Goal: Contribute content: Add original content to the website for others to see

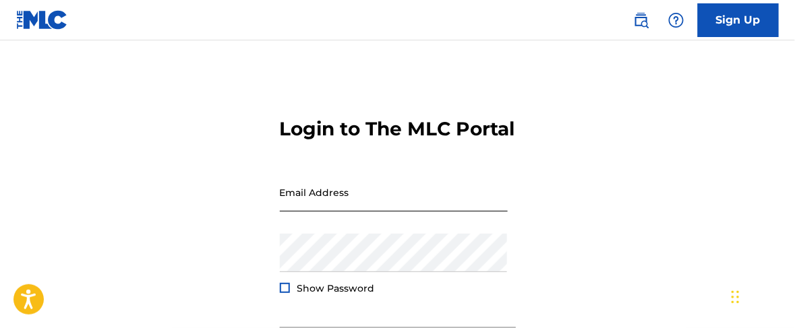
click at [367, 212] on input "Email Address" at bounding box center [394, 192] width 228 height 38
type input "[EMAIL_ADDRESS][DOMAIN_NAME]"
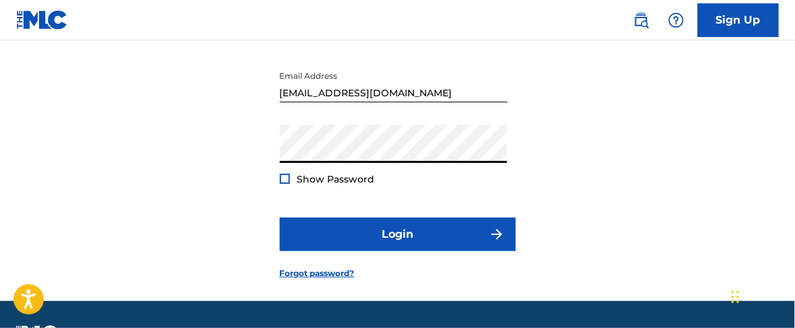
scroll to position [168, 0]
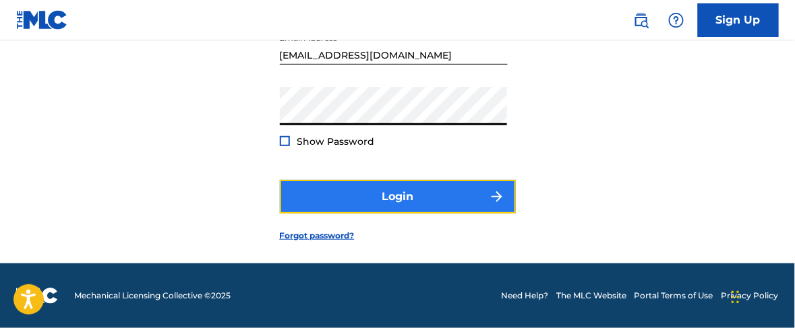
click at [401, 202] on button "Login" at bounding box center [398, 197] width 236 height 34
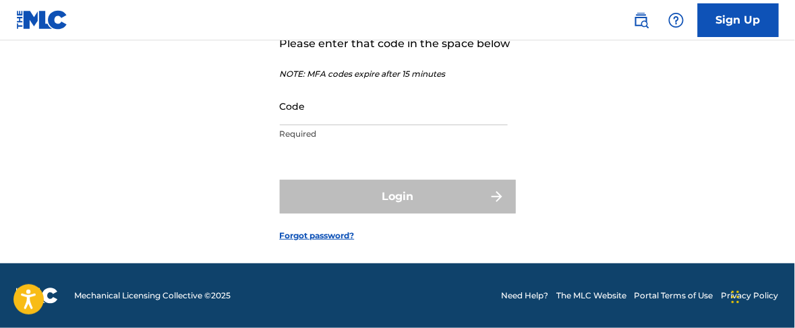
scroll to position [189, 0]
click at [361, 115] on input "Code" at bounding box center [394, 106] width 228 height 38
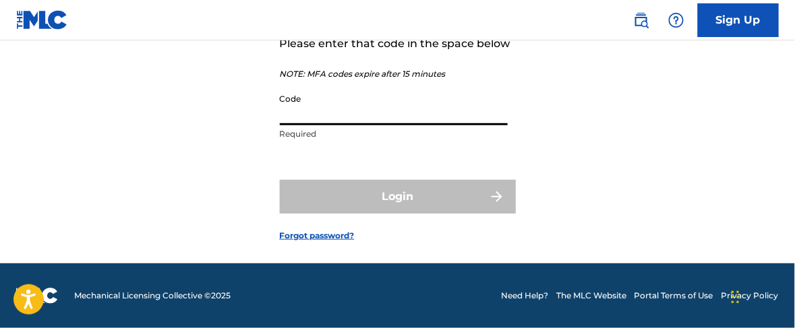
paste input "286063"
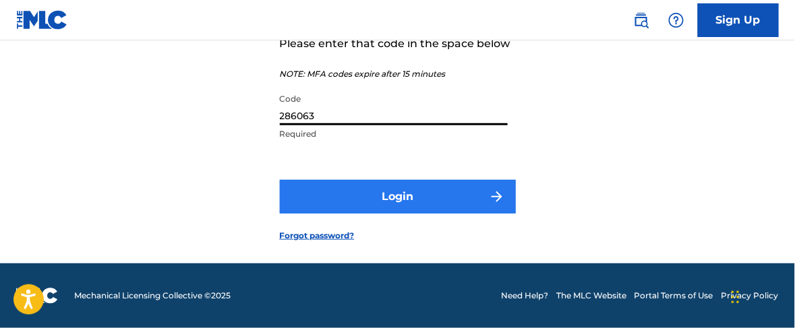
type input "286063"
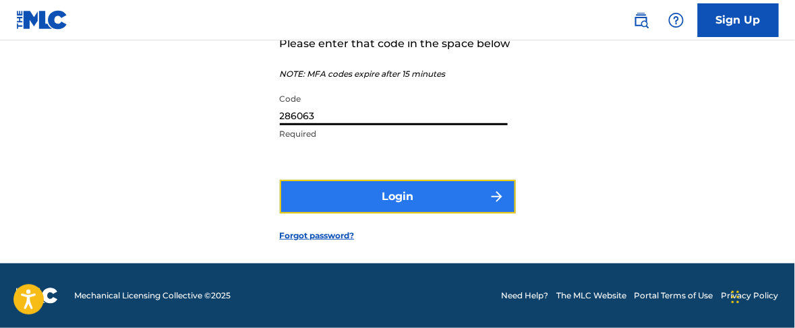
click at [403, 203] on button "Login" at bounding box center [398, 197] width 236 height 34
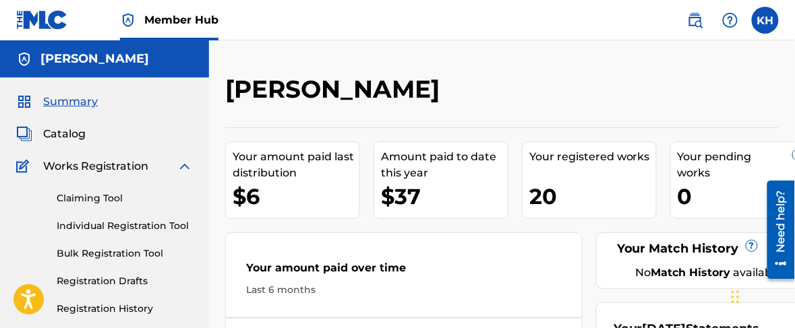
click at [271, 179] on div "Your amount paid last distribution" at bounding box center [296, 165] width 127 height 32
click at [284, 163] on div "Your amount paid last distribution" at bounding box center [296, 165] width 127 height 32
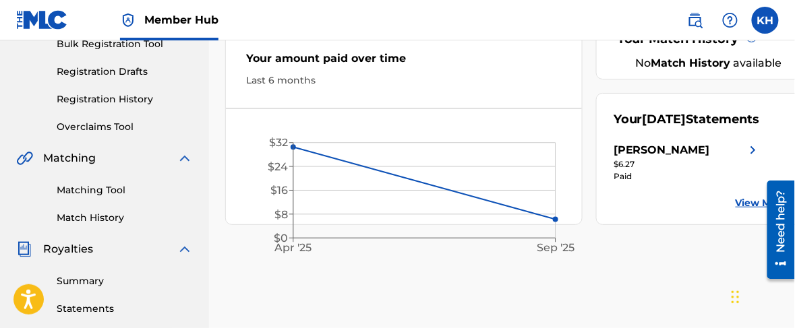
scroll to position [253, 0]
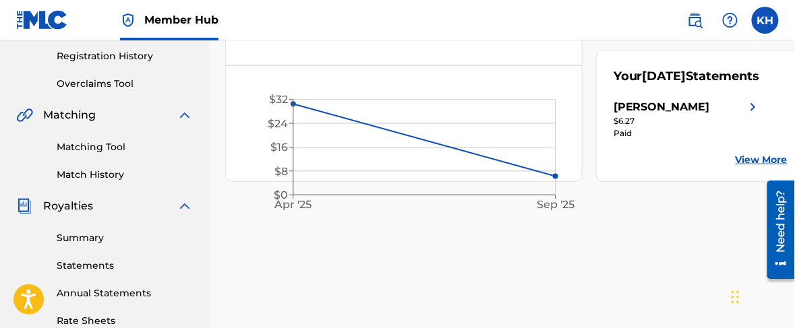
click at [740, 115] on div "[PERSON_NAME]" at bounding box center [688, 107] width 148 height 16
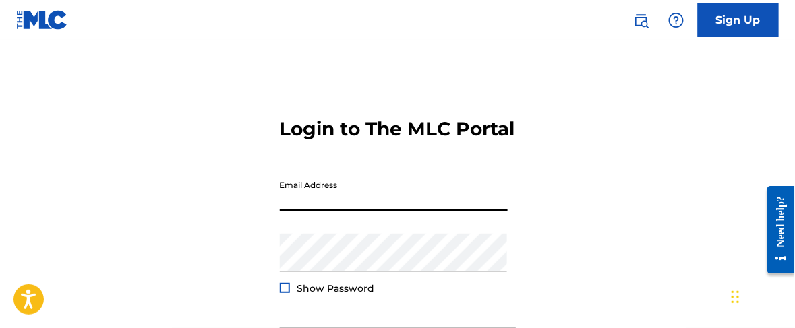
click at [387, 212] on input "Email Address" at bounding box center [394, 192] width 228 height 38
type input "[EMAIL_ADDRESS][DOMAIN_NAME]"
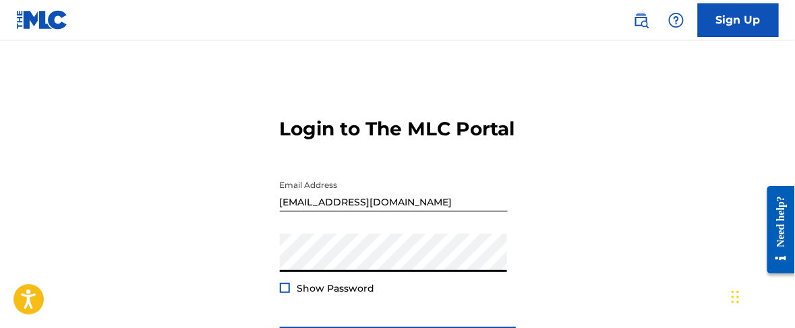
scroll to position [168, 0]
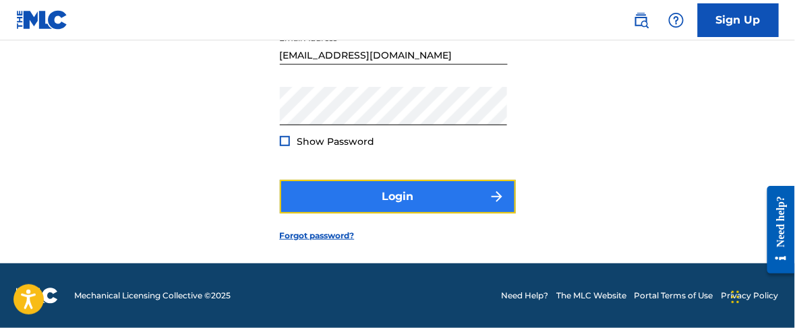
click at [411, 203] on button "Login" at bounding box center [398, 197] width 236 height 34
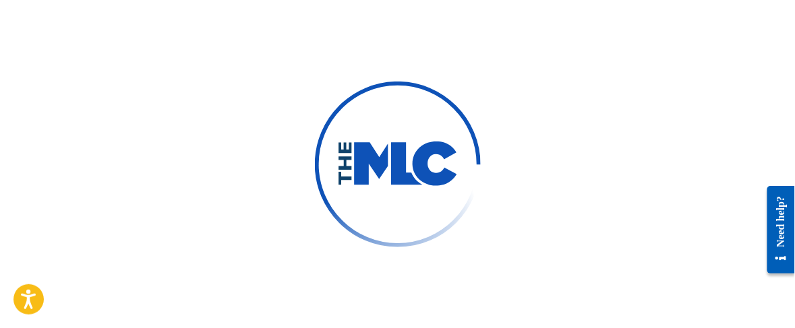
scroll to position [189, 0]
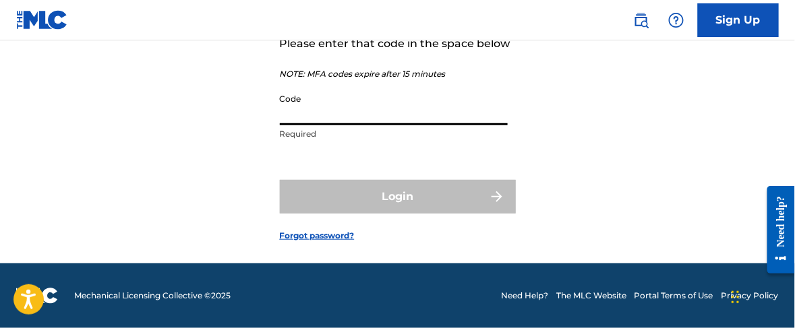
click at [377, 123] on input "Code" at bounding box center [394, 106] width 228 height 38
paste input "784506"
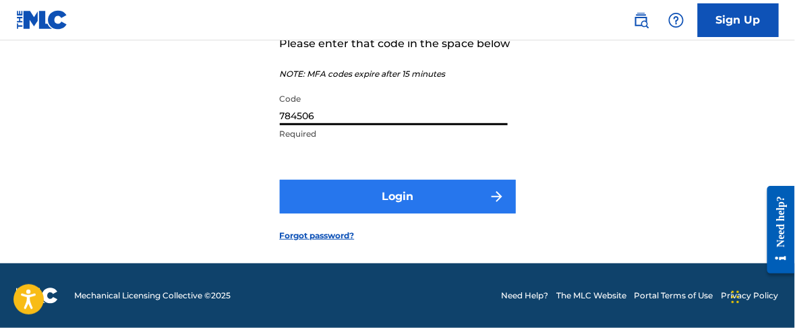
type input "784506"
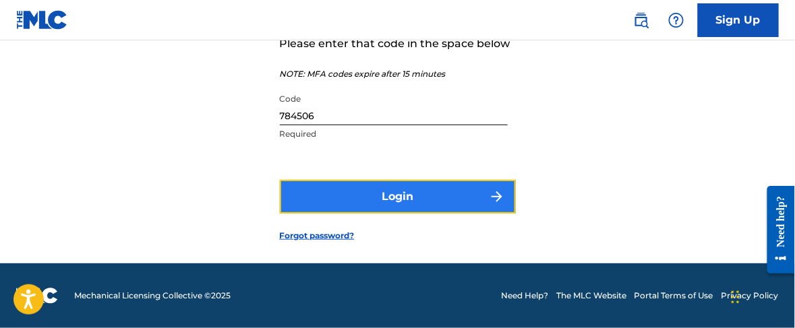
click at [425, 210] on button "Login" at bounding box center [398, 197] width 236 height 34
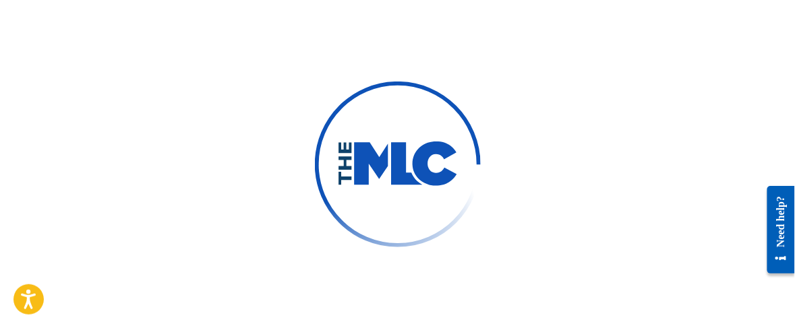
scroll to position [168, 0]
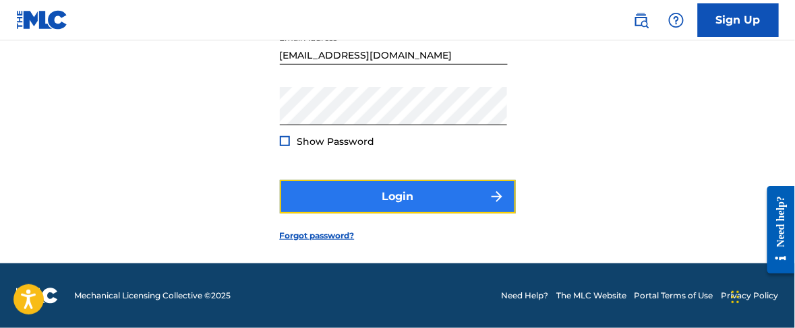
click at [422, 205] on button "Login" at bounding box center [398, 197] width 236 height 34
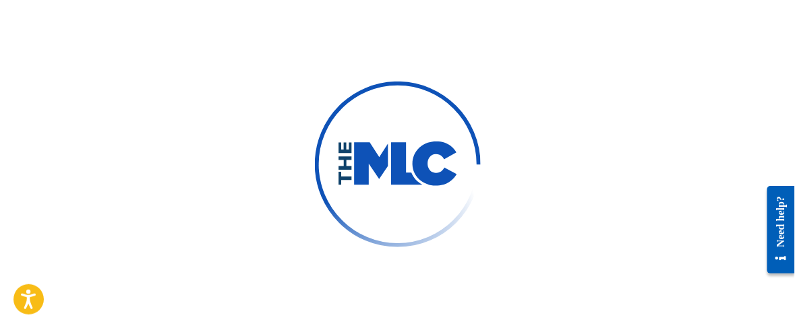
scroll to position [189, 0]
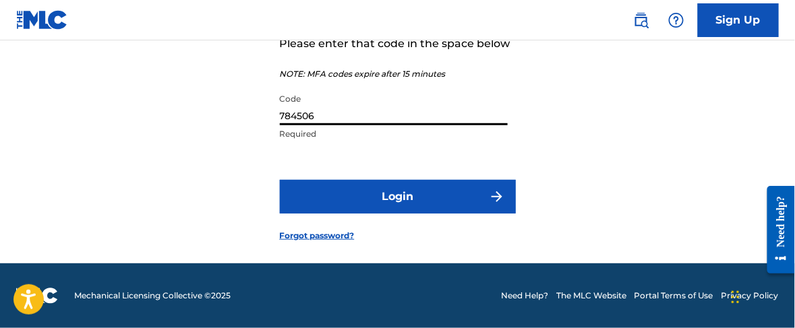
click at [350, 113] on input "784506" at bounding box center [394, 106] width 228 height 38
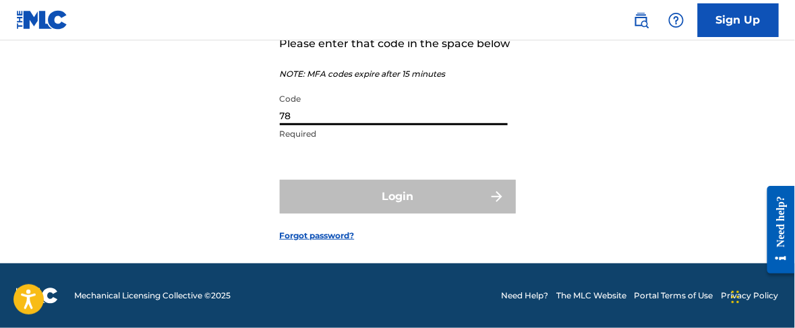
type input "7"
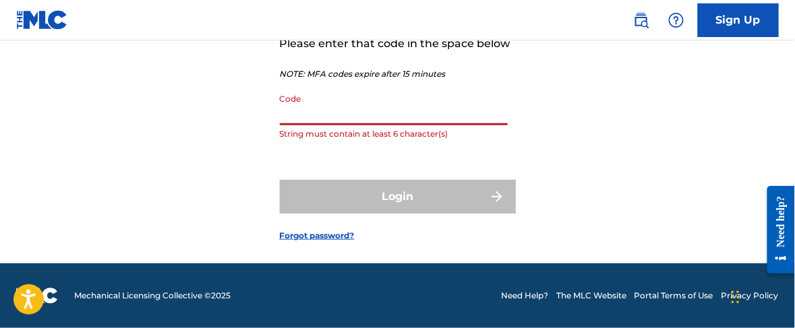
paste input "560029"
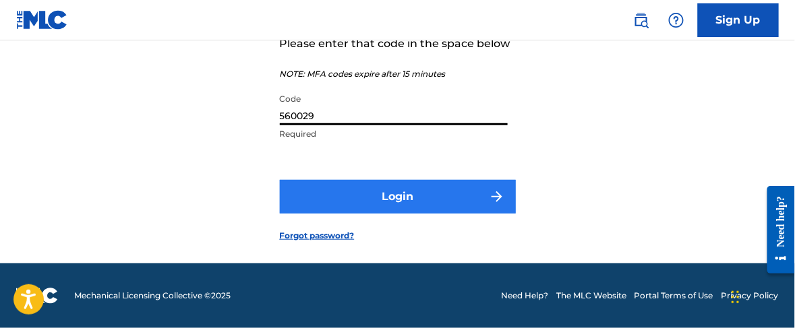
type input "560029"
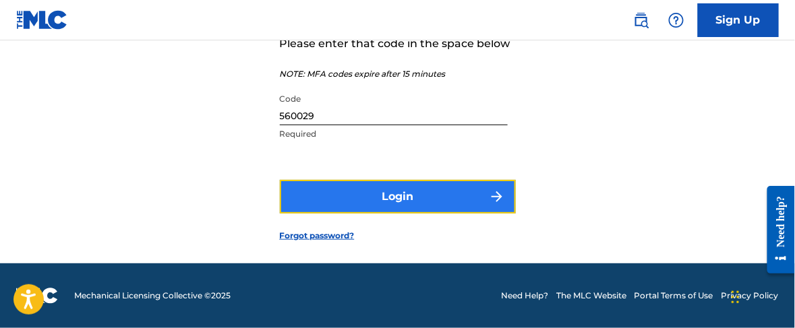
click at [374, 200] on button "Login" at bounding box center [398, 197] width 236 height 34
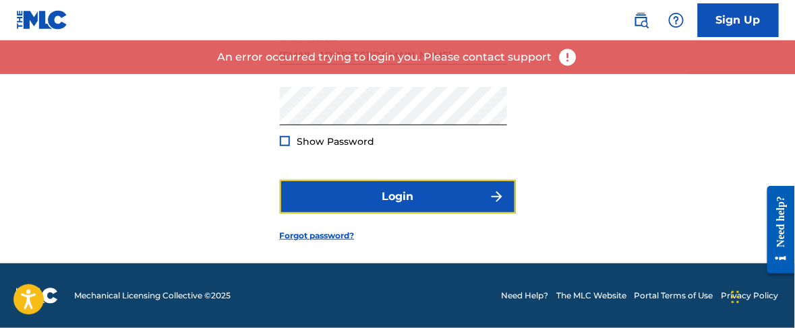
scroll to position [168, 0]
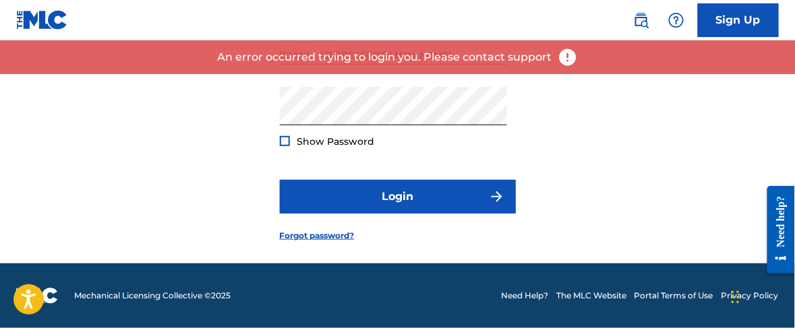
click at [567, 57] on img at bounding box center [568, 57] width 20 height 20
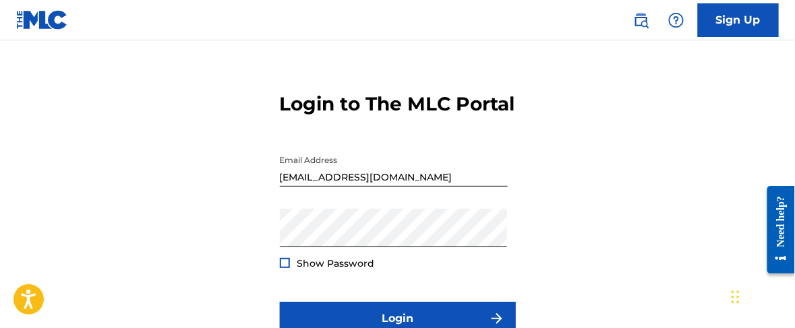
scroll to position [0, 0]
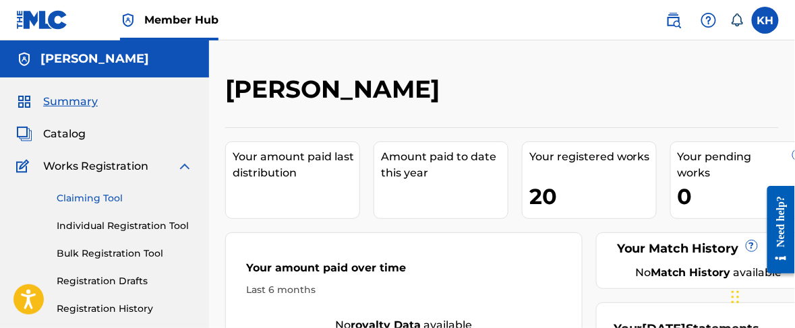
click at [98, 201] on link "Claiming Tool" at bounding box center [125, 199] width 136 height 14
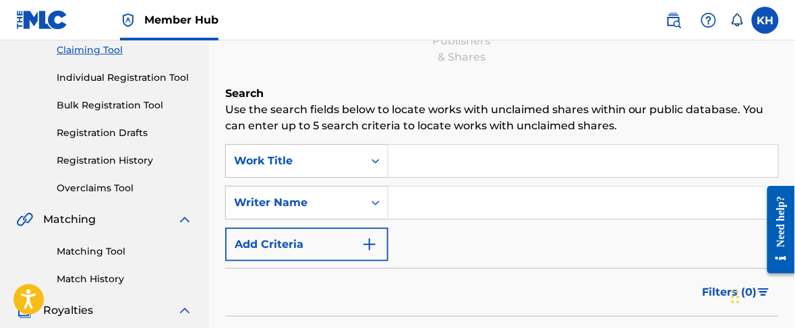
scroll to position [168, 0]
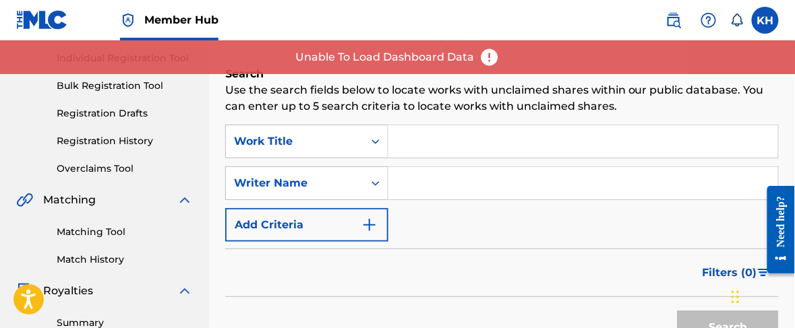
click at [430, 146] on input "Search Form" at bounding box center [583, 141] width 390 height 32
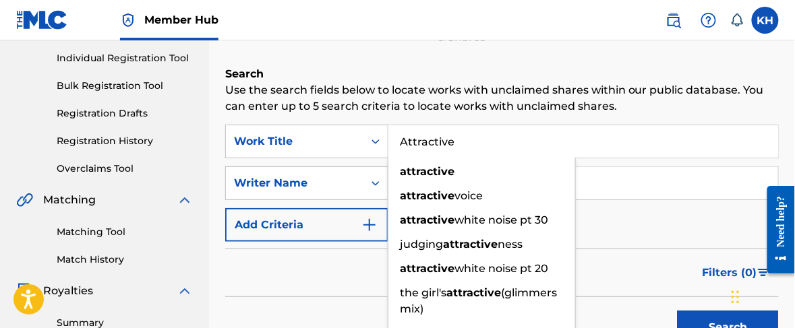
click at [454, 171] on div "attractive" at bounding box center [481, 172] width 187 height 24
type input "attractive"
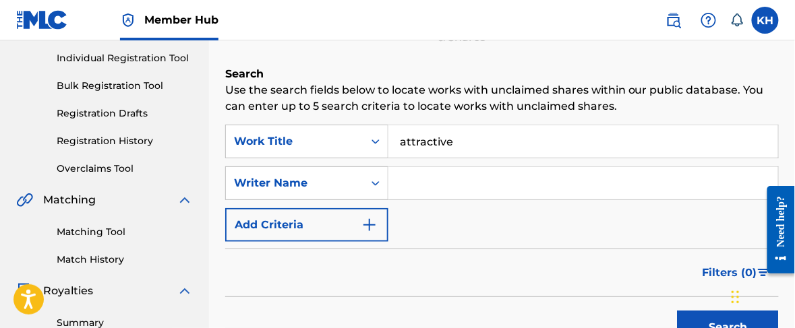
click at [427, 181] on input "Search Form" at bounding box center [583, 183] width 390 height 32
type input "[PERSON_NAME]"
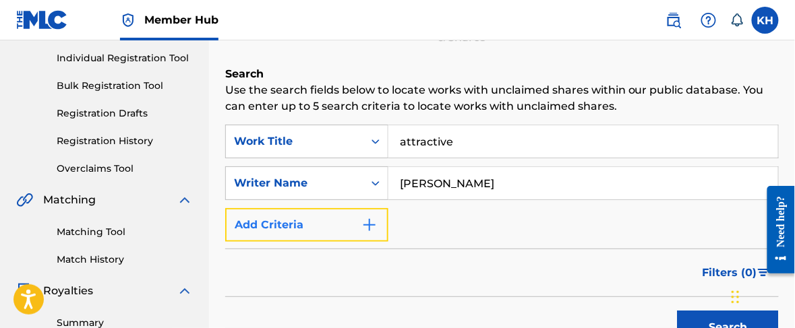
click at [373, 228] on img "Search Form" at bounding box center [369, 225] width 16 height 16
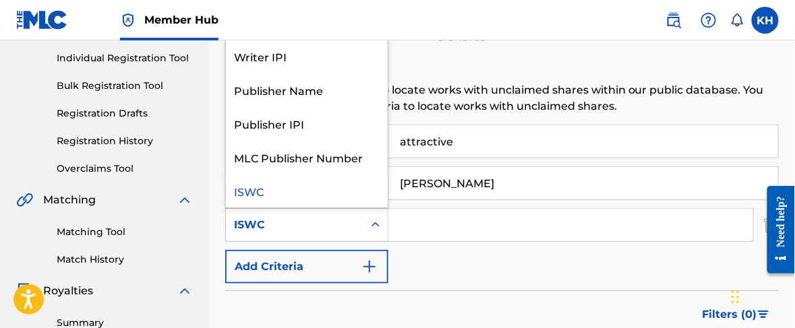
click at [369, 227] on icon "Search Form" at bounding box center [375, 224] width 13 height 13
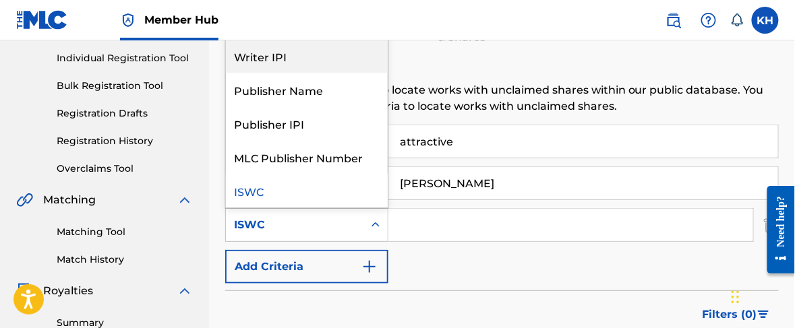
click at [322, 63] on div "Writer IPI" at bounding box center [307, 56] width 162 height 34
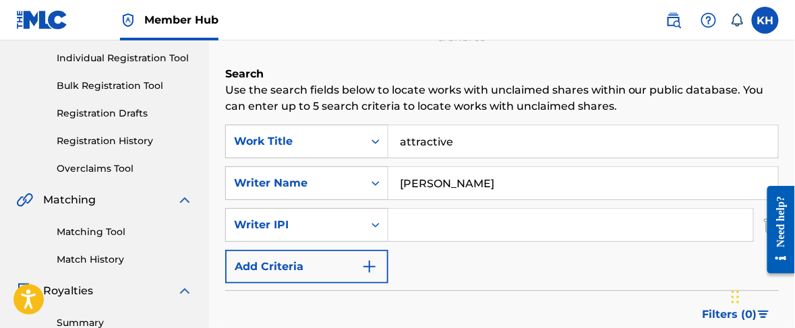
click at [444, 228] on input "Search Form" at bounding box center [570, 225] width 365 height 32
type input "1256488226"
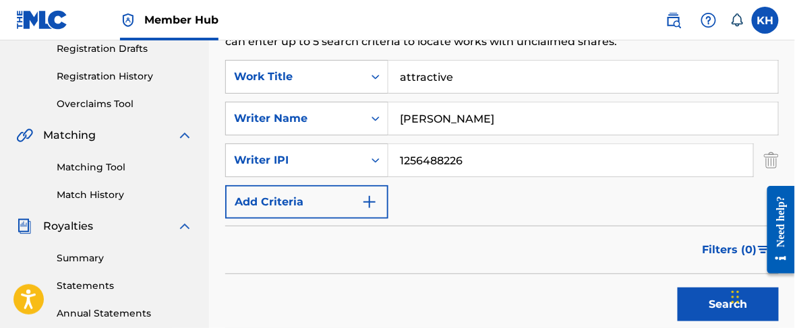
scroll to position [253, 0]
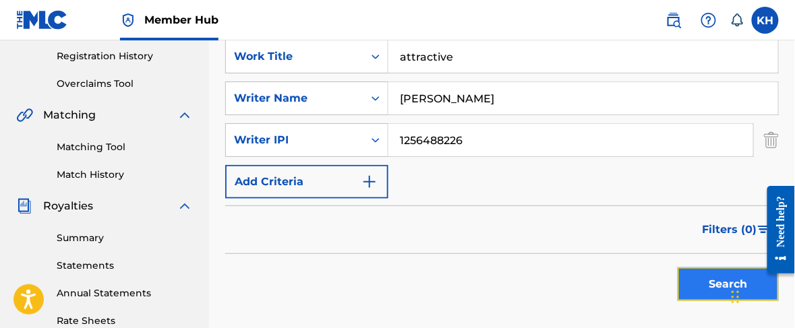
click at [711, 287] on button "Search" at bounding box center [728, 285] width 101 height 34
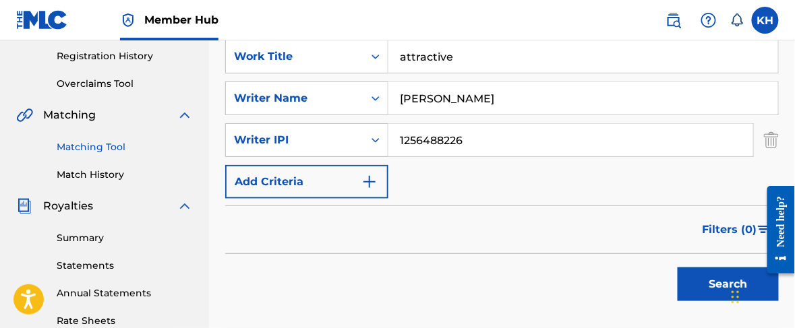
click at [123, 147] on link "Matching Tool" at bounding box center [125, 147] width 136 height 14
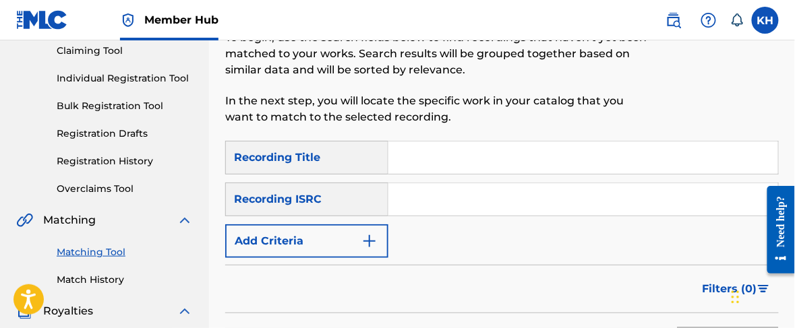
scroll to position [168, 0]
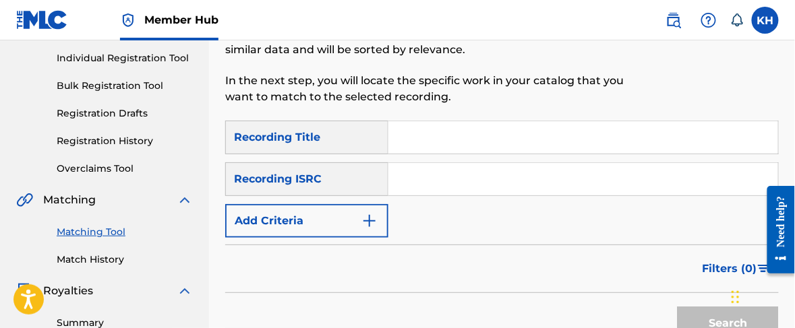
click at [435, 140] on input "Search Form" at bounding box center [583, 137] width 390 height 32
type input "Attractive"
click at [432, 177] on input "Search Form" at bounding box center [583, 179] width 390 height 32
paste input "QZNJZ2580778"
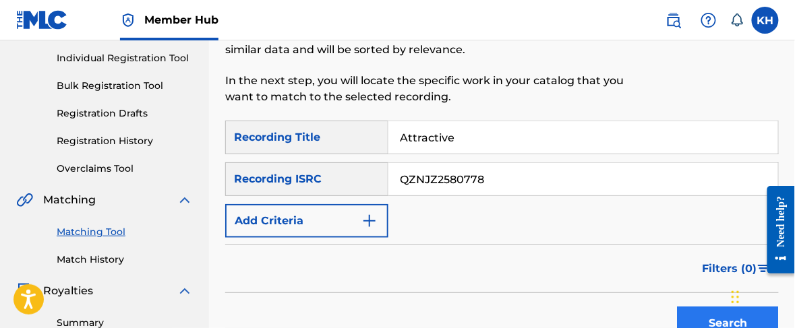
type input "QZNJZ2580778"
click at [699, 313] on button "Search" at bounding box center [728, 324] width 101 height 34
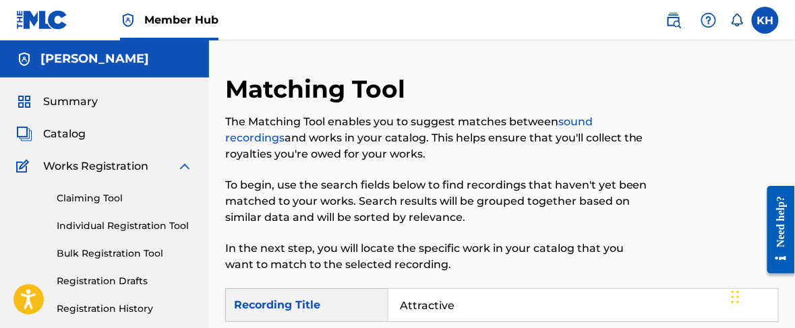
scroll to position [84, 0]
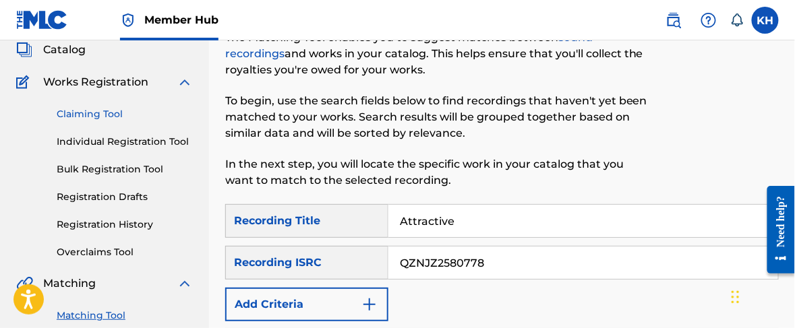
click at [116, 115] on link "Claiming Tool" at bounding box center [125, 114] width 136 height 14
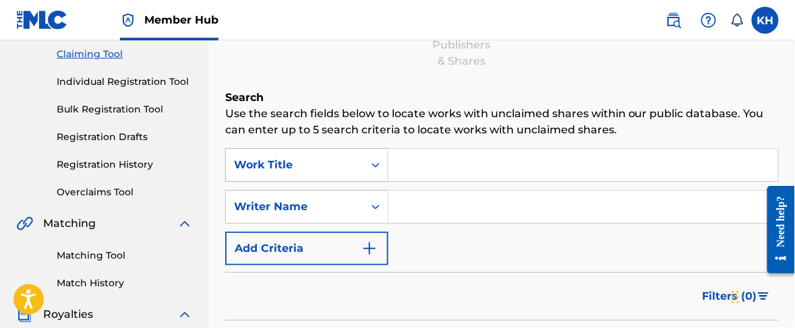
scroll to position [168, 0]
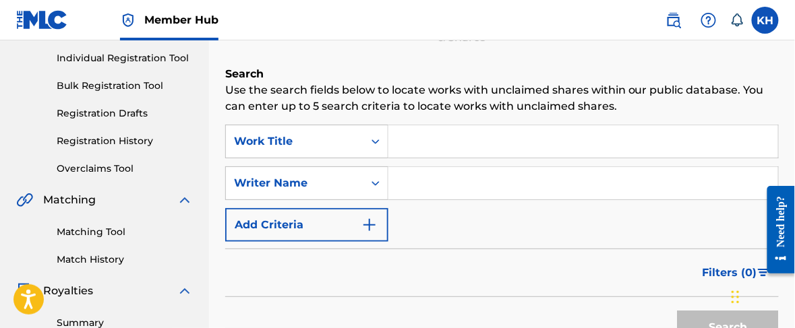
click at [434, 139] on input "Search Form" at bounding box center [583, 141] width 390 height 32
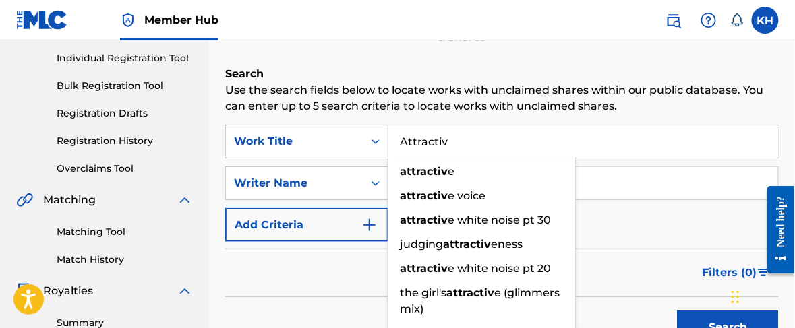
click at [465, 175] on div "attractiv e" at bounding box center [481, 172] width 187 height 24
type input "attractive"
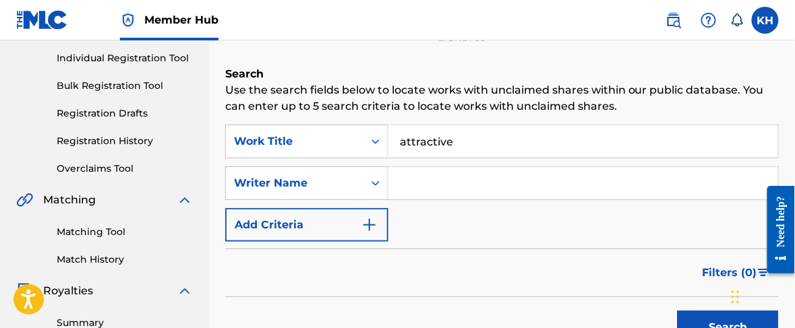
click at [457, 185] on input "Search Form" at bounding box center [583, 183] width 390 height 32
type input "[PERSON_NAME]"
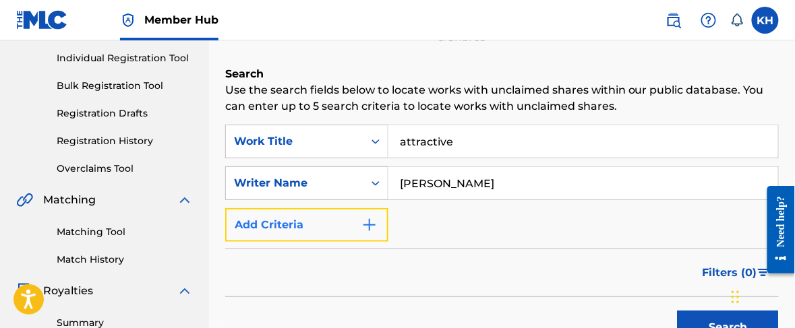
click at [374, 229] on img "Search Form" at bounding box center [369, 225] width 16 height 16
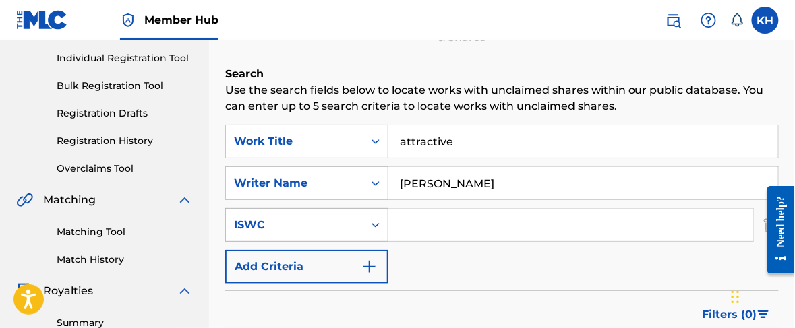
click at [373, 226] on icon "Search Form" at bounding box center [375, 224] width 13 height 13
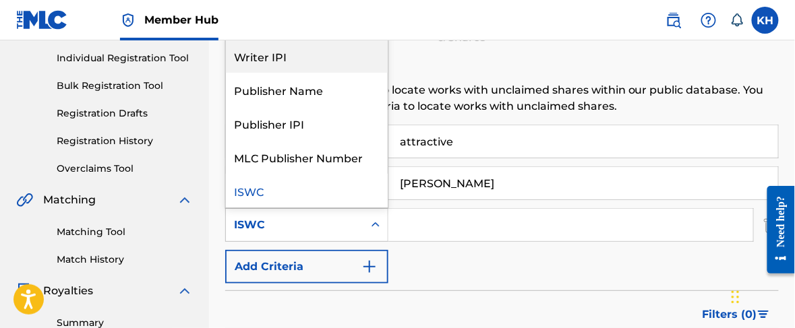
click at [334, 63] on div "Writer IPI" at bounding box center [307, 56] width 162 height 34
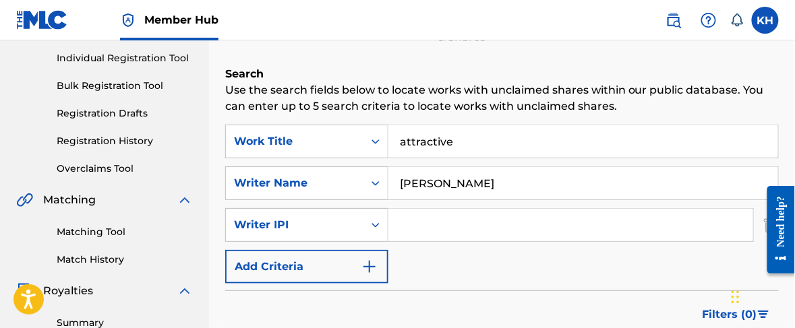
click at [443, 229] on input "Search Form" at bounding box center [570, 225] width 365 height 32
type input "1256488226"
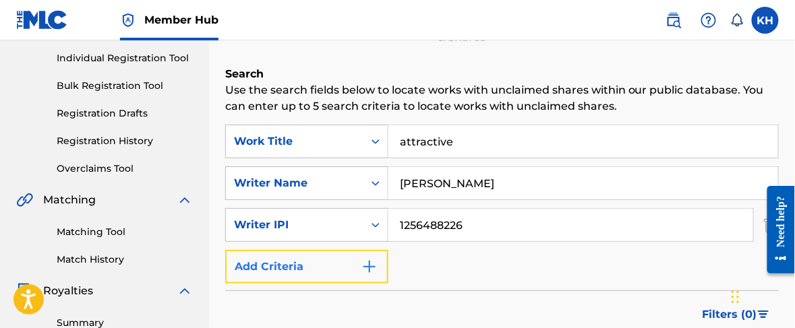
click at [365, 261] on img "Search Form" at bounding box center [369, 267] width 16 height 16
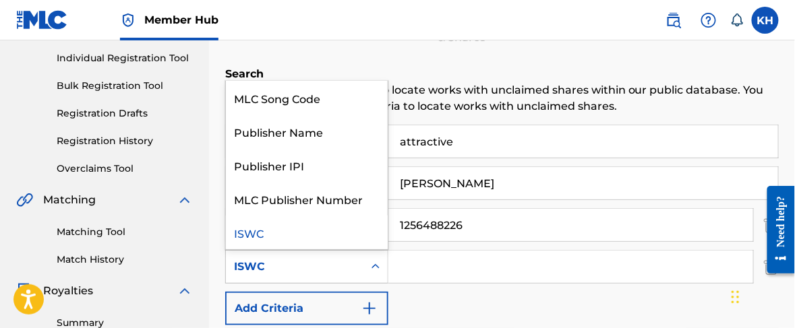
click at [370, 268] on icon "Search Form" at bounding box center [375, 266] width 13 height 13
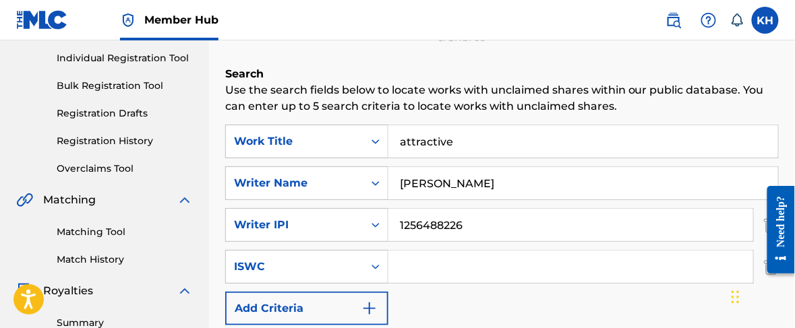
click at [377, 266] on icon "Search Form" at bounding box center [376, 267] width 8 height 5
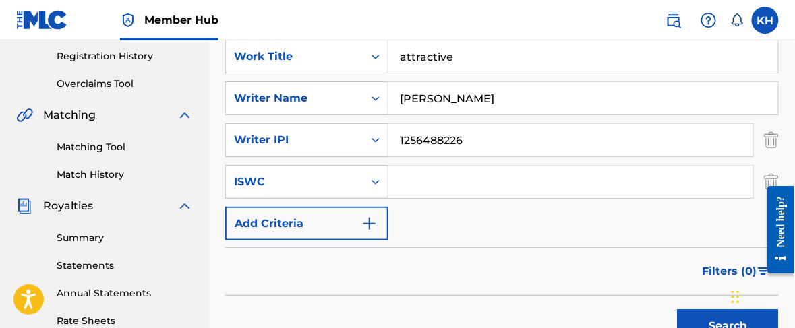
scroll to position [336, 0]
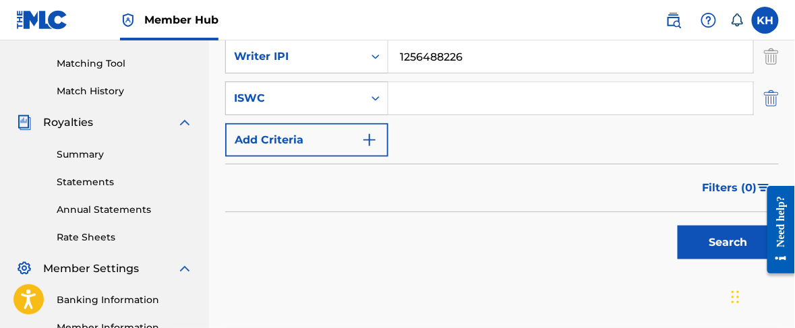
click at [777, 97] on img "Search Form" at bounding box center [771, 99] width 15 height 34
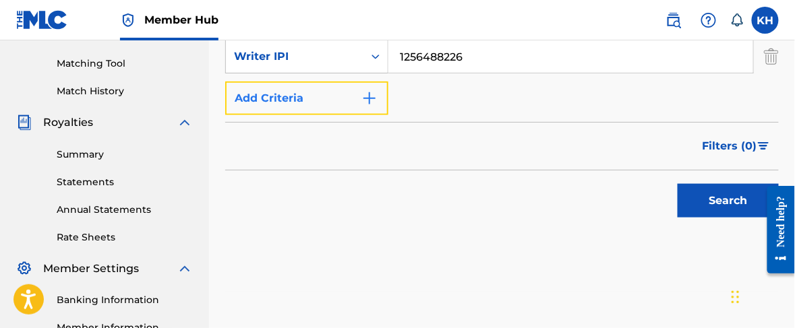
click at [363, 102] on img "Search Form" at bounding box center [369, 98] width 16 height 16
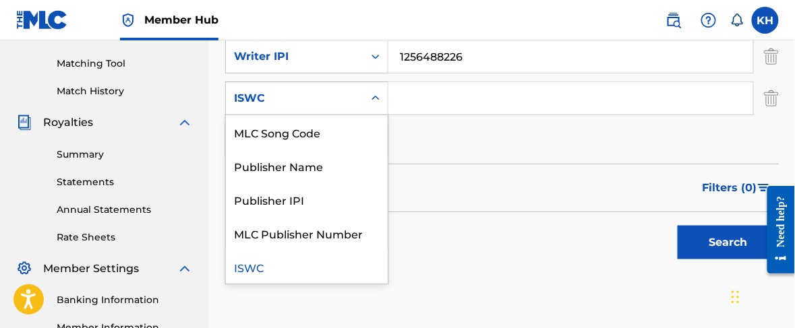
click at [370, 98] on icon "Search Form" at bounding box center [375, 98] width 13 height 13
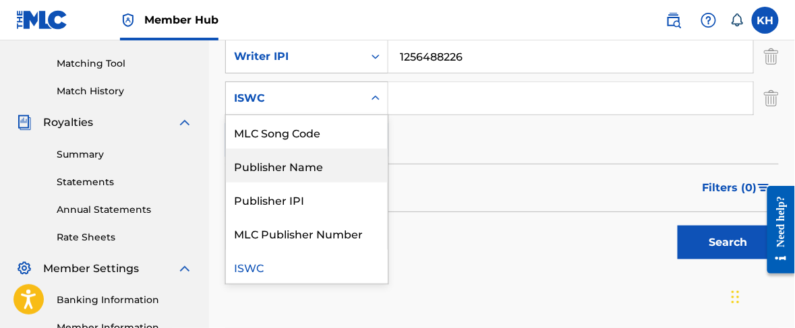
click at [352, 163] on div "Publisher Name" at bounding box center [307, 166] width 162 height 34
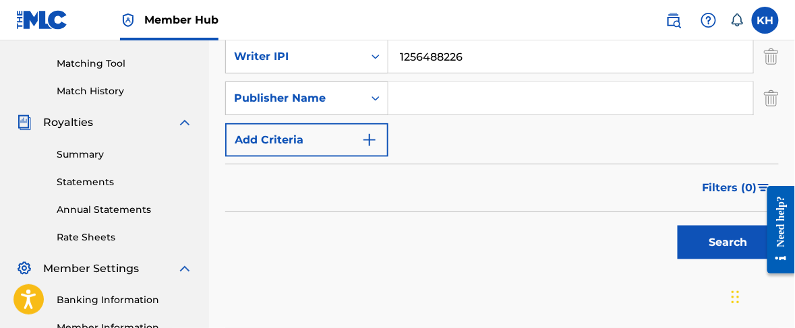
click at [423, 101] on input "Search Form" at bounding box center [570, 98] width 365 height 32
type input "Khalil (kH)"
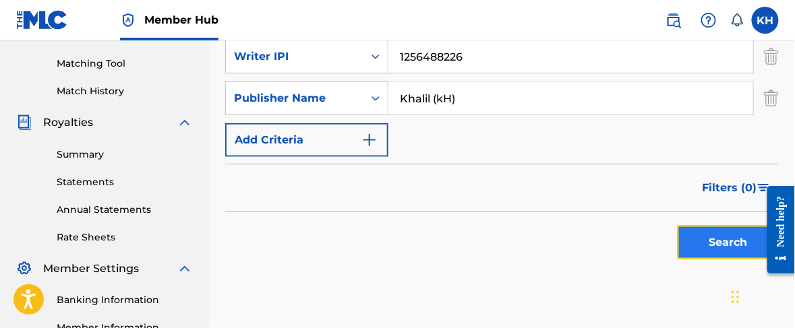
click at [715, 244] on button "Search" at bounding box center [728, 243] width 101 height 34
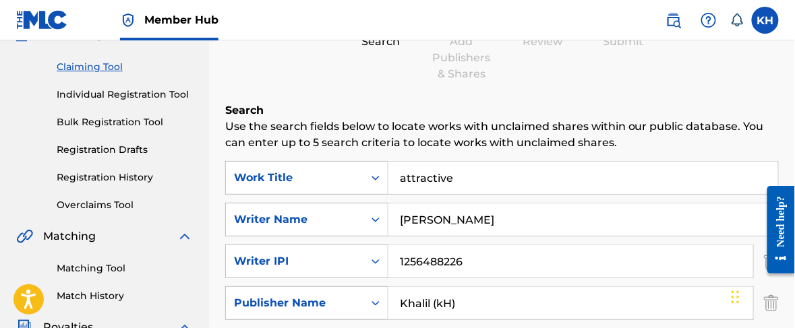
scroll to position [86, 0]
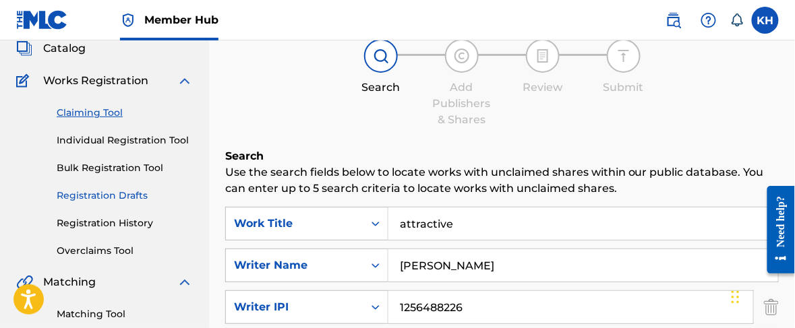
click at [138, 195] on link "Registration Drafts" at bounding box center [125, 196] width 136 height 14
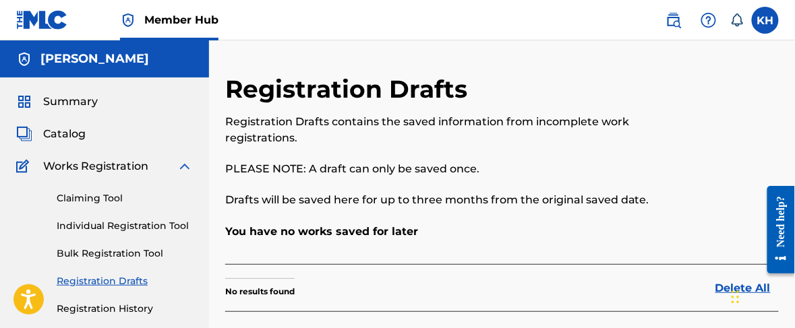
click at [123, 136] on div "Catalog" at bounding box center [104, 134] width 177 height 16
click at [54, 140] on span "Catalog" at bounding box center [64, 134] width 42 height 16
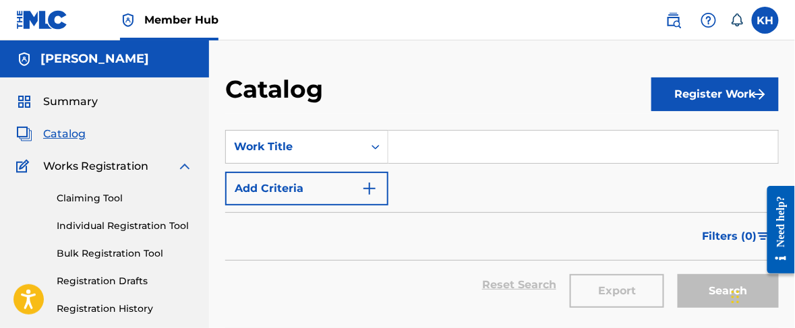
click at [424, 147] on input "Search Form" at bounding box center [583, 147] width 390 height 32
type input "Attractive"
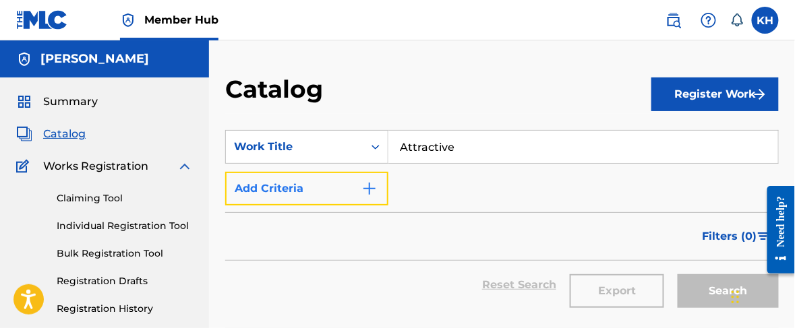
click at [343, 182] on button "Add Criteria" at bounding box center [306, 189] width 163 height 34
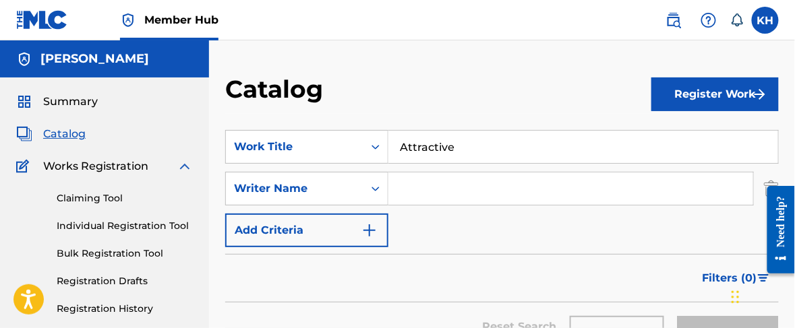
click at [428, 193] on input "Search Form" at bounding box center [570, 189] width 365 height 32
type input "[PERSON_NAME]"
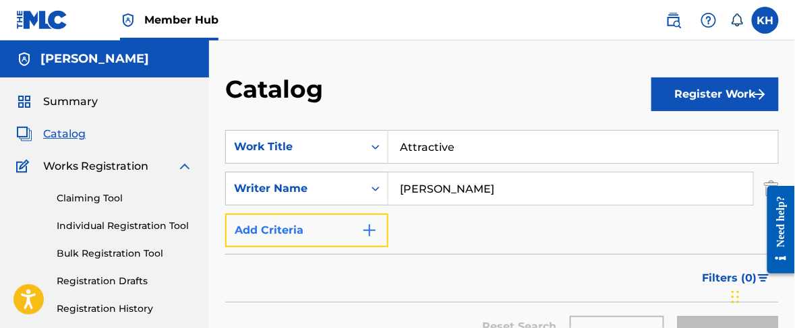
click at [388, 228] on button "Add Criteria" at bounding box center [306, 231] width 163 height 34
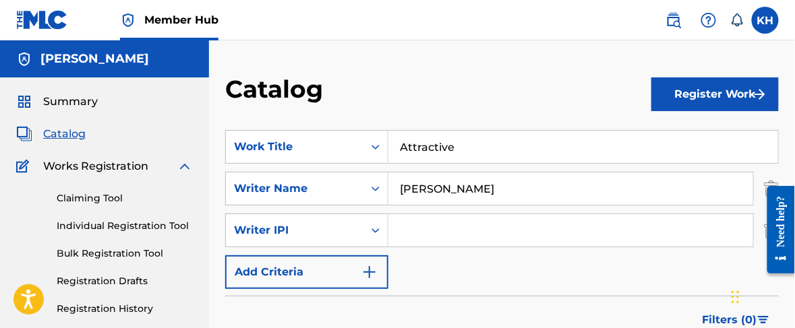
click at [449, 233] on input "Search Form" at bounding box center [570, 230] width 365 height 32
type input "1256488226"
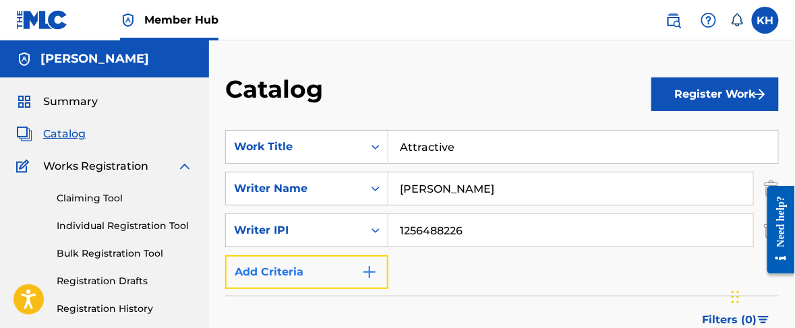
click at [363, 275] on img "Search Form" at bounding box center [369, 272] width 16 height 16
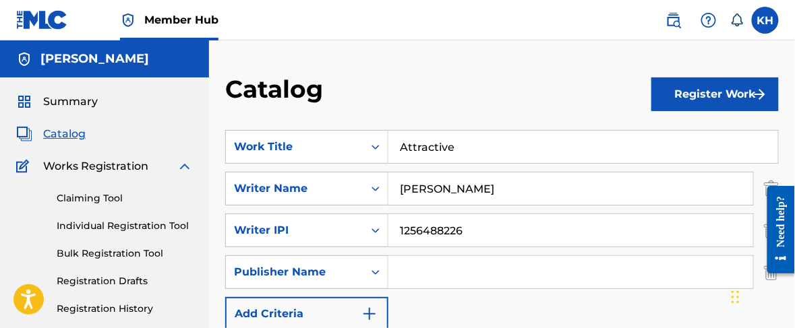
click at [442, 275] on input "Search Form" at bounding box center [570, 272] width 365 height 32
type input "Khalil (kH)"
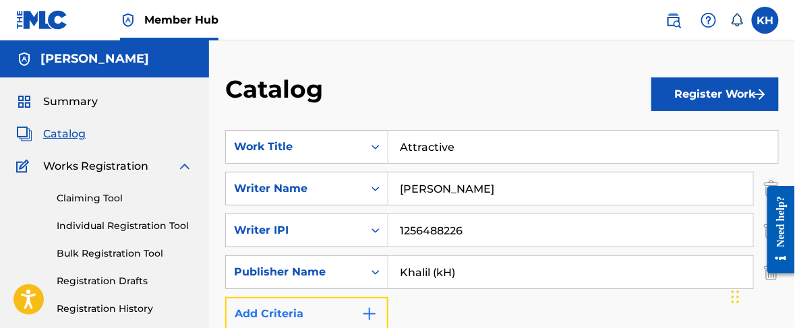
click at [378, 314] on button "Add Criteria" at bounding box center [306, 314] width 163 height 34
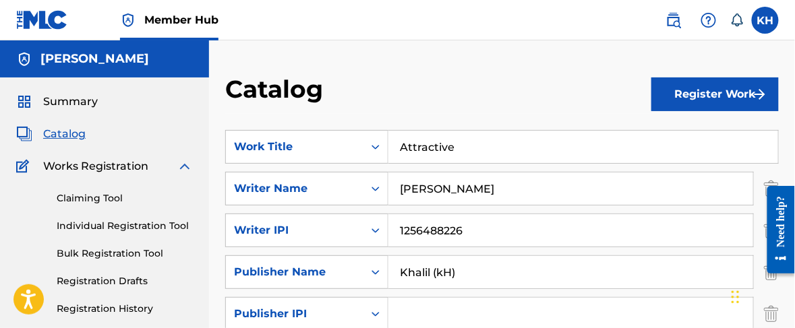
click at [426, 314] on input "Search Form" at bounding box center [570, 314] width 365 height 32
type input "1255983614"
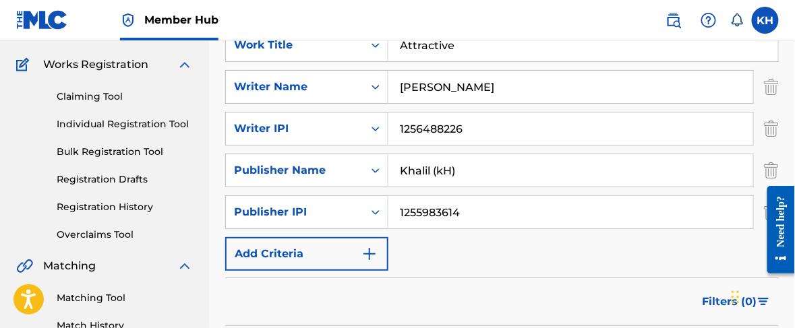
scroll to position [169, 0]
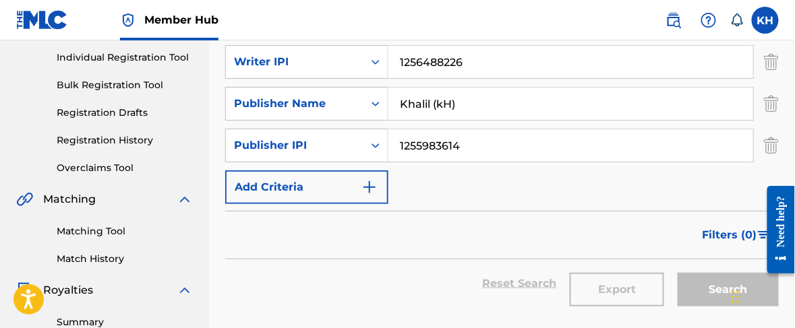
click at [414, 286] on div "Reset Search Export Search" at bounding box center [502, 284] width 554 height 49
click at [698, 290] on div "Search" at bounding box center [725, 284] width 108 height 49
click at [702, 286] on div "Search" at bounding box center [725, 284] width 108 height 49
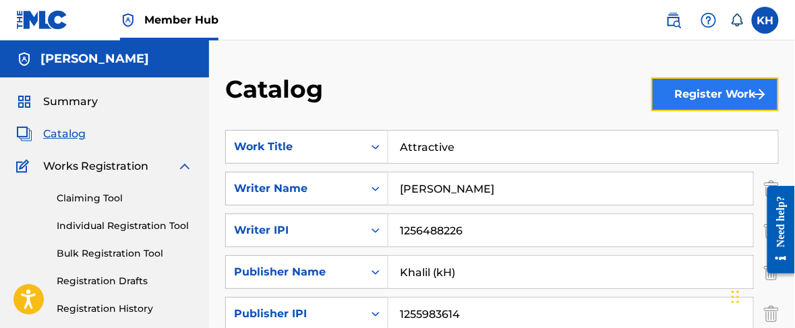
click at [725, 90] on button "Register Work" at bounding box center [714, 95] width 127 height 34
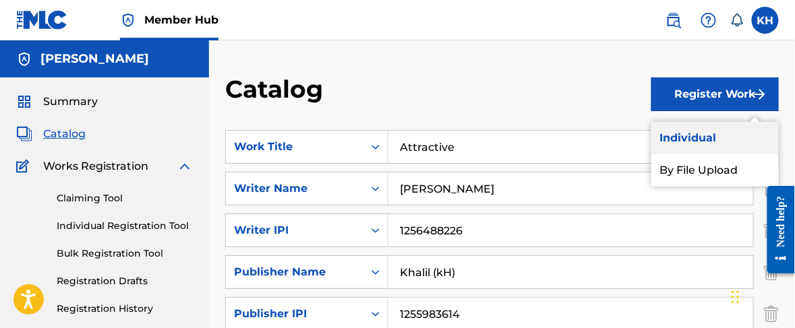
click at [711, 135] on link "Individual" at bounding box center [714, 138] width 127 height 32
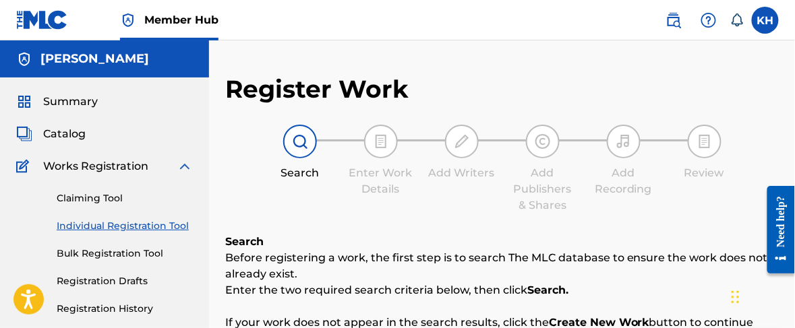
scroll to position [253, 0]
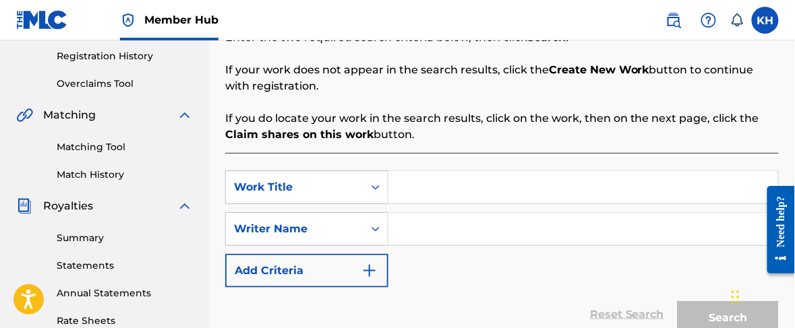
click at [477, 180] on input "Search Form" at bounding box center [583, 187] width 390 height 32
type input "Attractive"
click at [453, 231] on input "Search Form" at bounding box center [583, 229] width 390 height 32
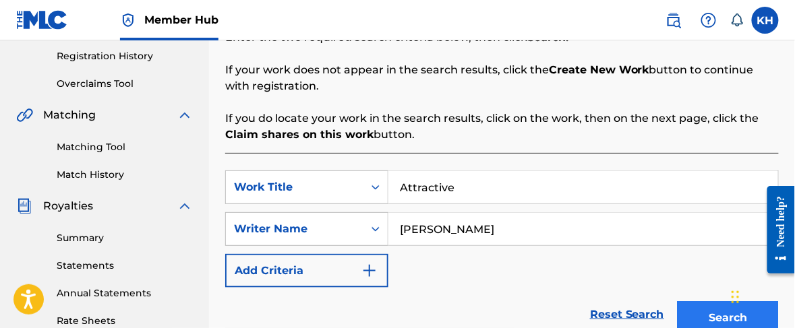
type input "[PERSON_NAME]"
click at [726, 320] on button "Search" at bounding box center [728, 318] width 101 height 34
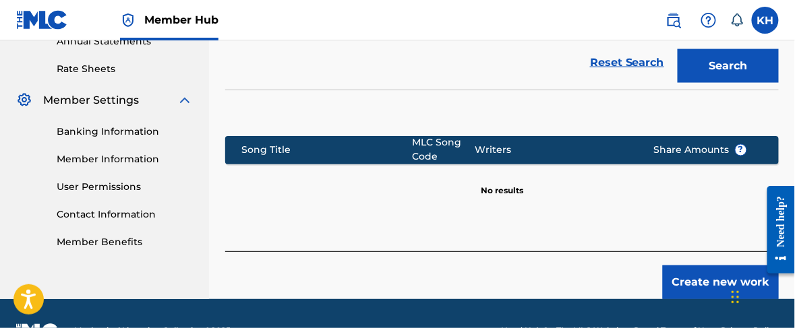
scroll to position [539, 0]
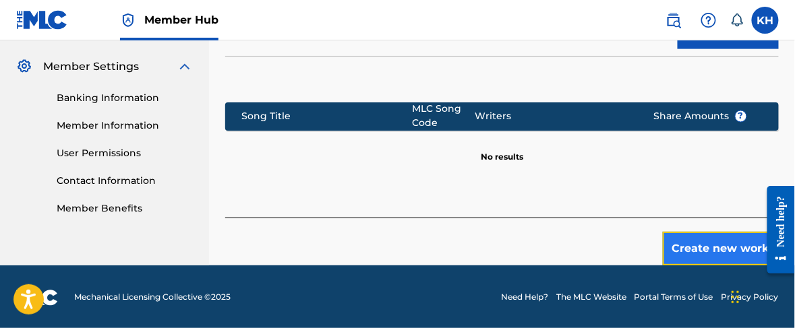
click at [720, 247] on button "Create new work" at bounding box center [721, 249] width 116 height 34
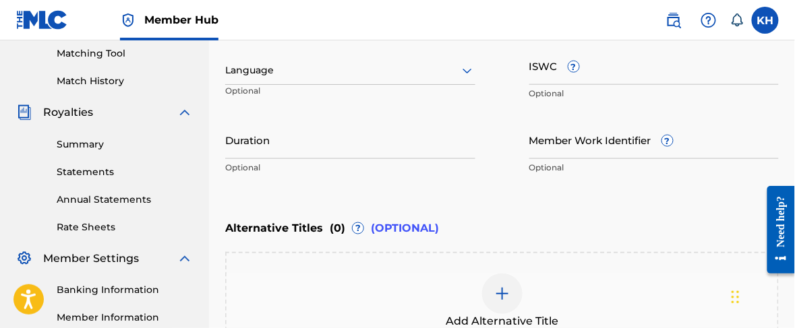
scroll to position [262, 0]
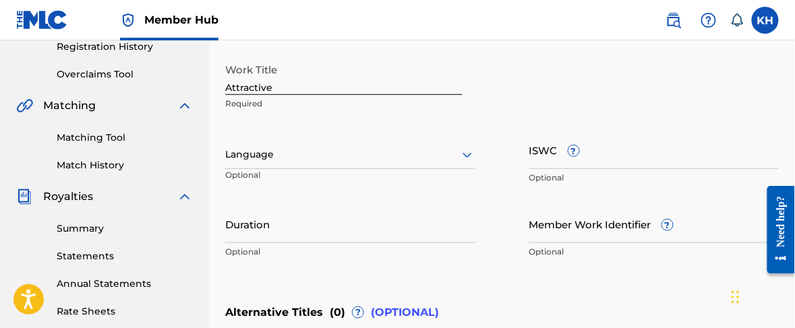
click at [465, 150] on icon at bounding box center [467, 155] width 16 height 16
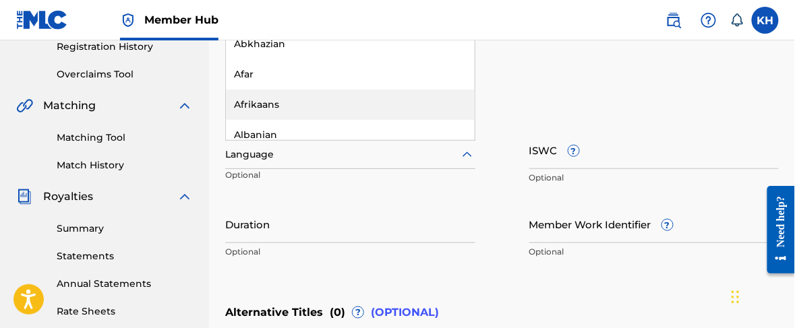
scroll to position [94, 0]
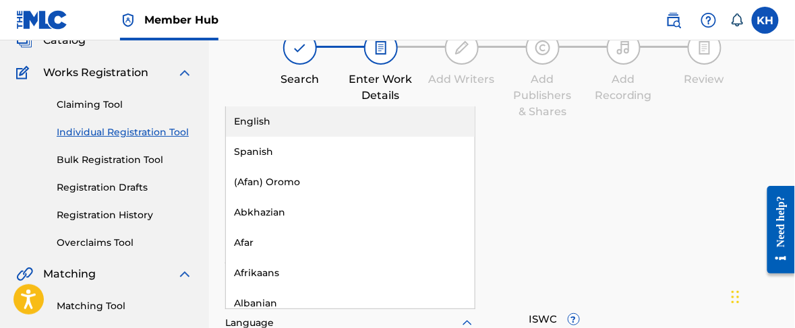
click at [396, 125] on div "English" at bounding box center [350, 122] width 249 height 30
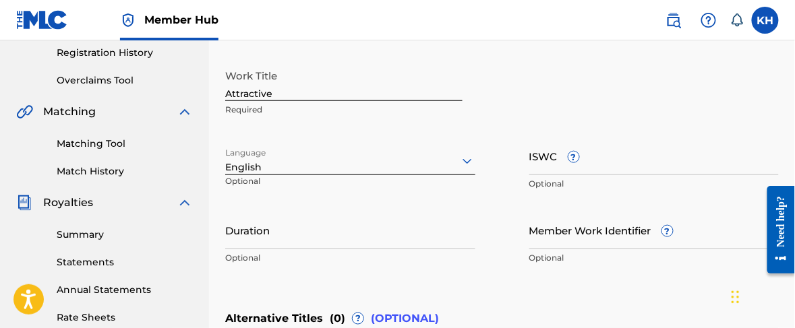
scroll to position [262, 0]
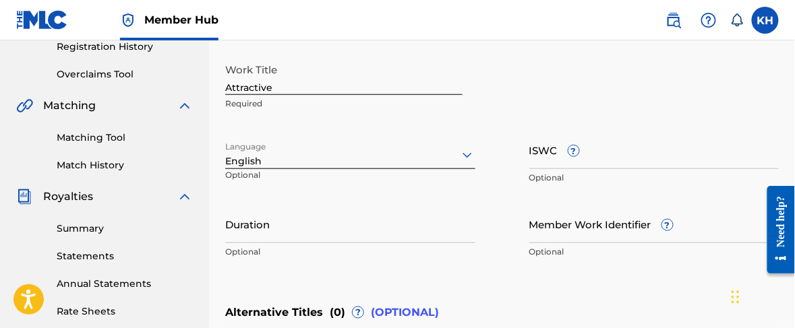
click at [518, 272] on div "Enter Work Details Enter work details for ‘ Attractive ’ below. Work Title Attr…" at bounding box center [502, 135] width 554 height 326
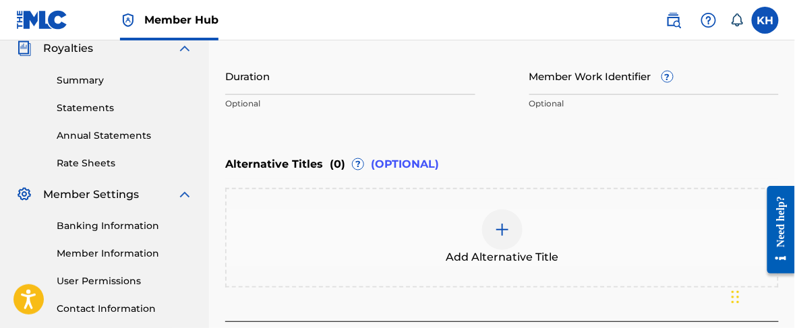
scroll to position [431, 0]
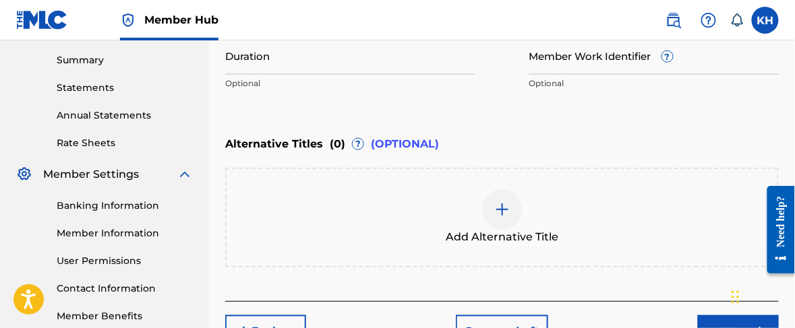
click at [511, 210] on div at bounding box center [502, 209] width 40 height 40
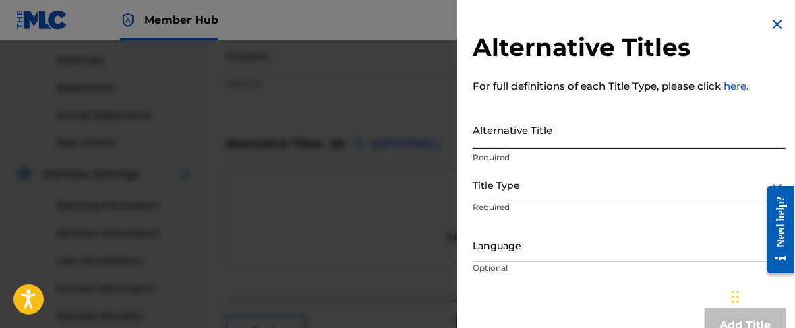
click at [543, 133] on input "Alternative Title" at bounding box center [629, 130] width 313 height 38
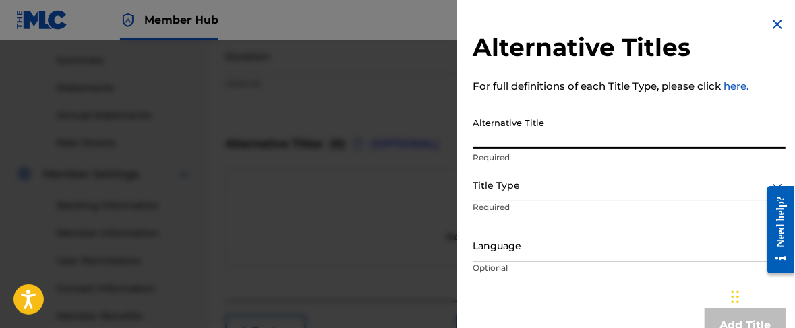
click at [543, 133] on input "Alternative Title" at bounding box center [629, 130] width 313 height 38
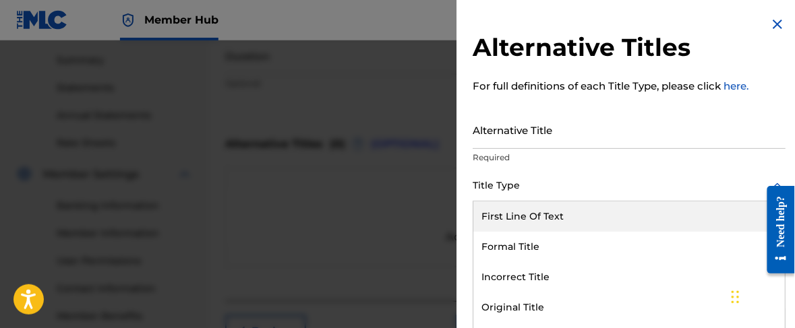
scroll to position [29, 0]
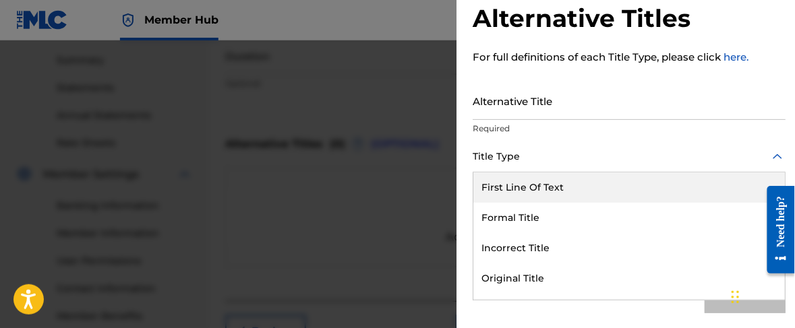
click at [531, 173] on div "11 results available. Use Up and Down to choose options, press Enter to select …" at bounding box center [629, 157] width 313 height 30
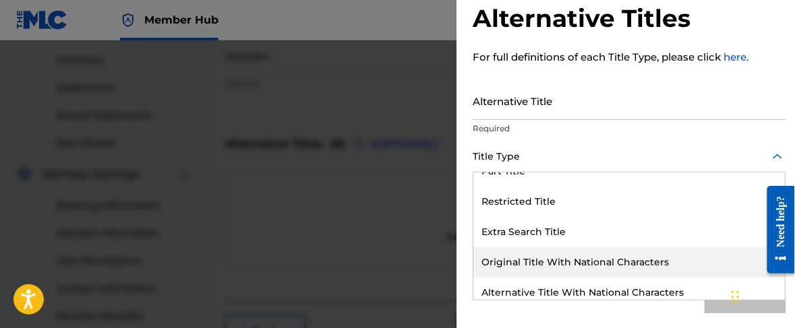
scroll to position [206, 0]
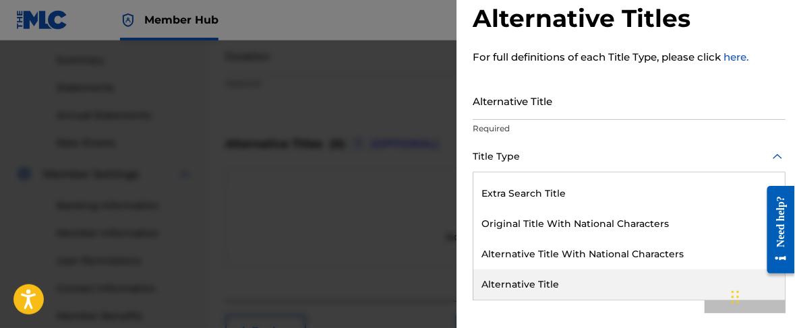
click at [571, 287] on div "Alternative Title" at bounding box center [629, 285] width 312 height 30
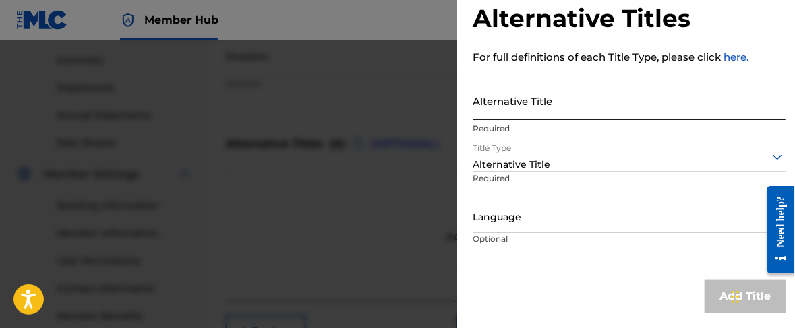
click at [541, 102] on input "Alternative Title" at bounding box center [629, 101] width 313 height 38
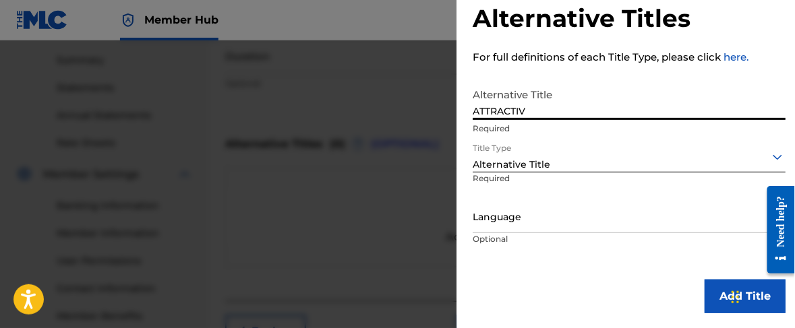
type input "ATTRACTIVE"
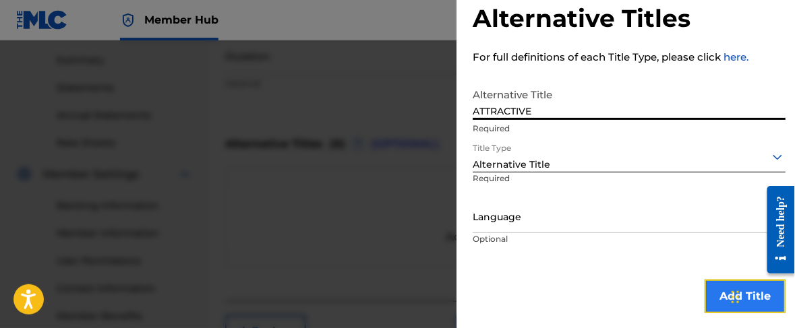
click at [705, 285] on button "Add Title" at bounding box center [745, 297] width 81 height 34
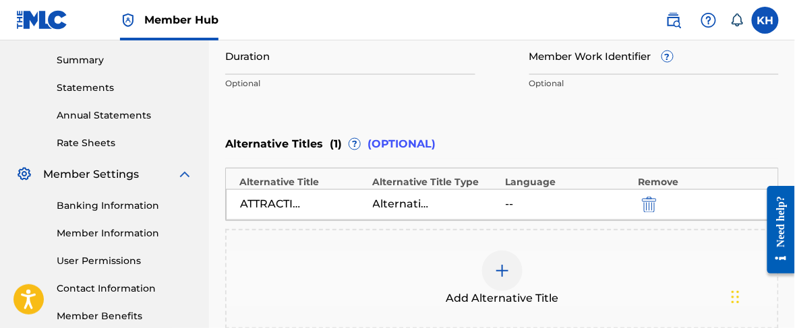
click at [508, 275] on img at bounding box center [502, 271] width 16 height 16
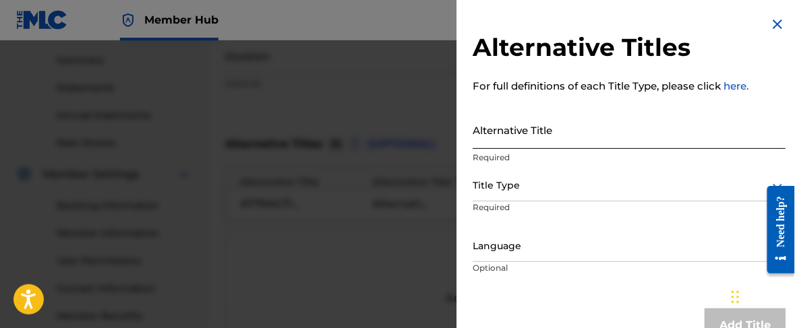
click at [504, 127] on input "Alternative Title" at bounding box center [629, 130] width 313 height 38
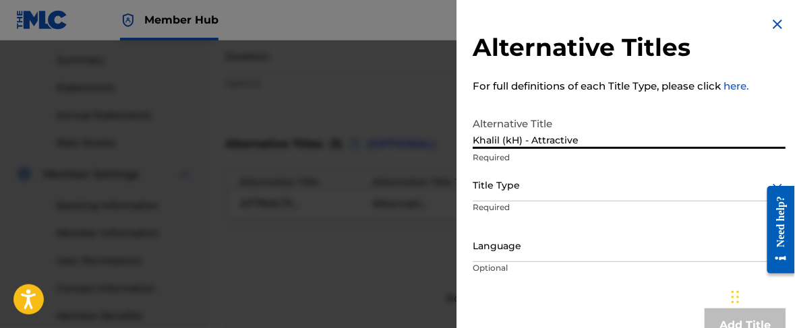
type input "Khalil (kH) - Attractive"
click at [500, 185] on div "Title Type" at bounding box center [629, 186] width 313 height 30
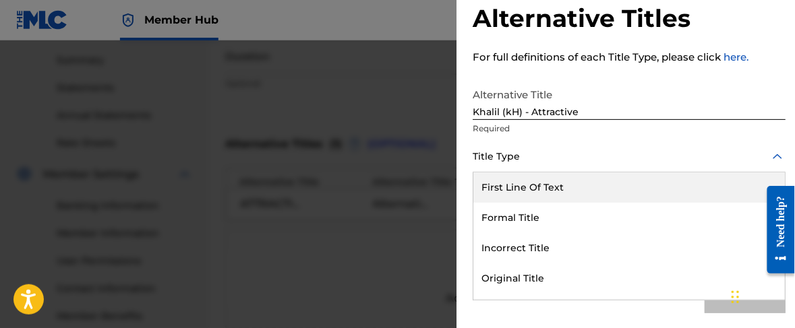
scroll to position [206, 0]
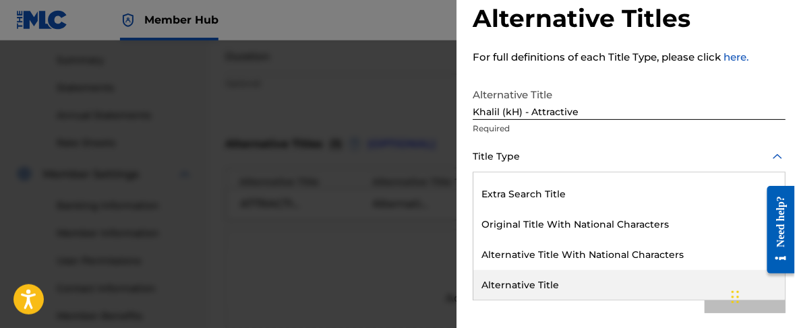
click at [533, 281] on div "Alternative Title" at bounding box center [629, 285] width 312 height 30
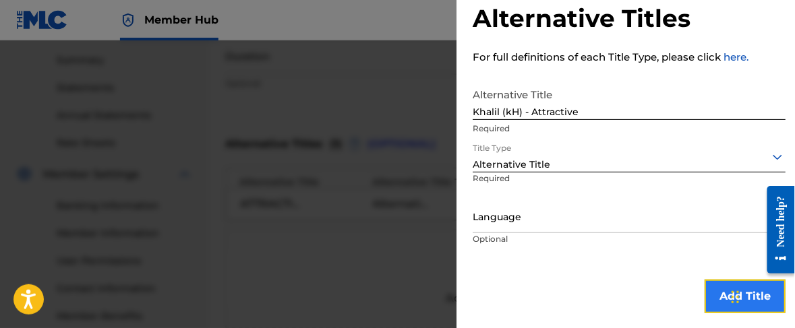
click at [718, 300] on button "Add Title" at bounding box center [745, 297] width 81 height 34
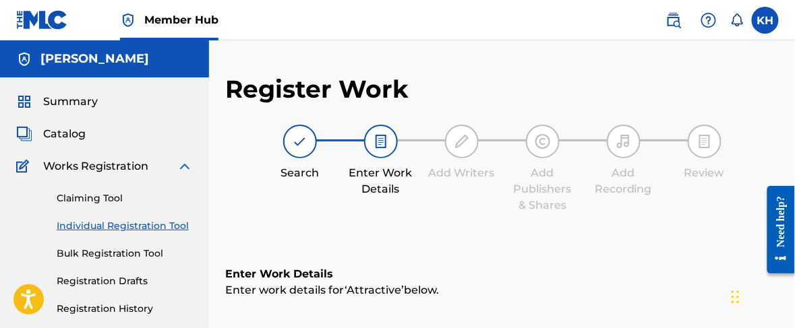
scroll to position [0, 0]
